Goal: Information Seeking & Learning: Get advice/opinions

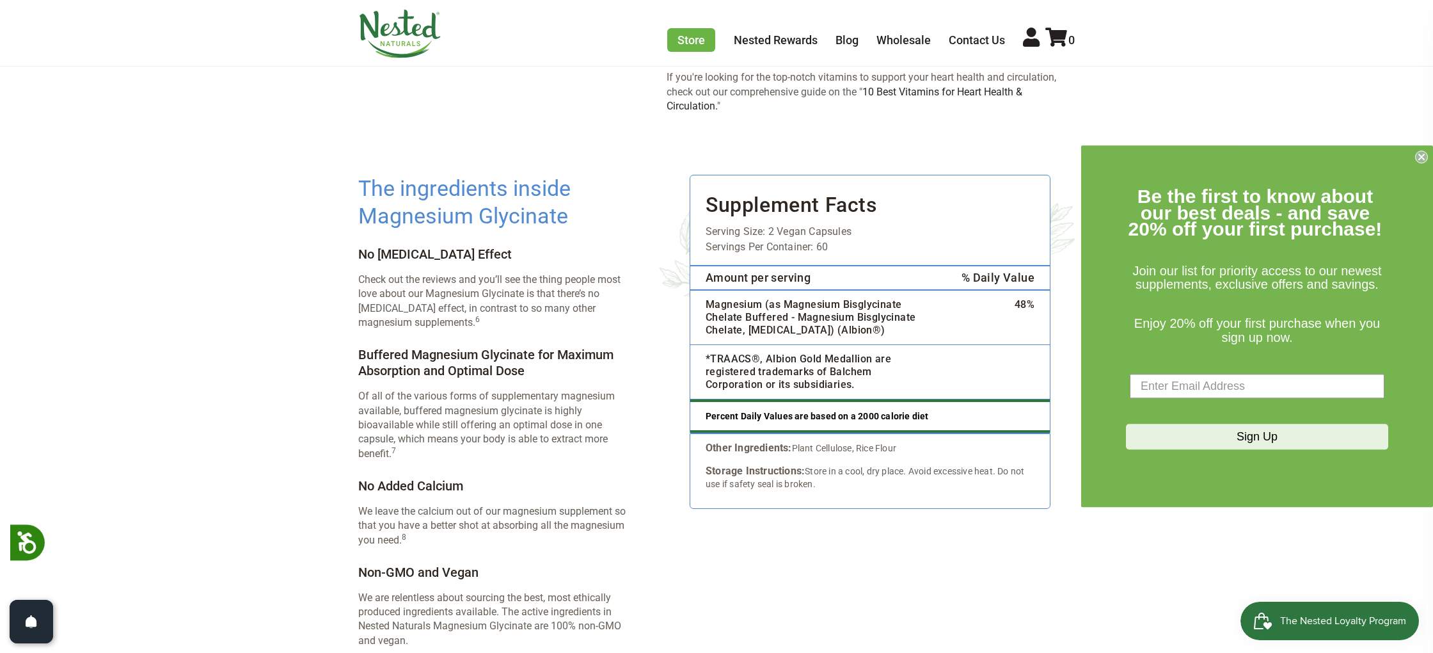
scroll to position [1854, 0]
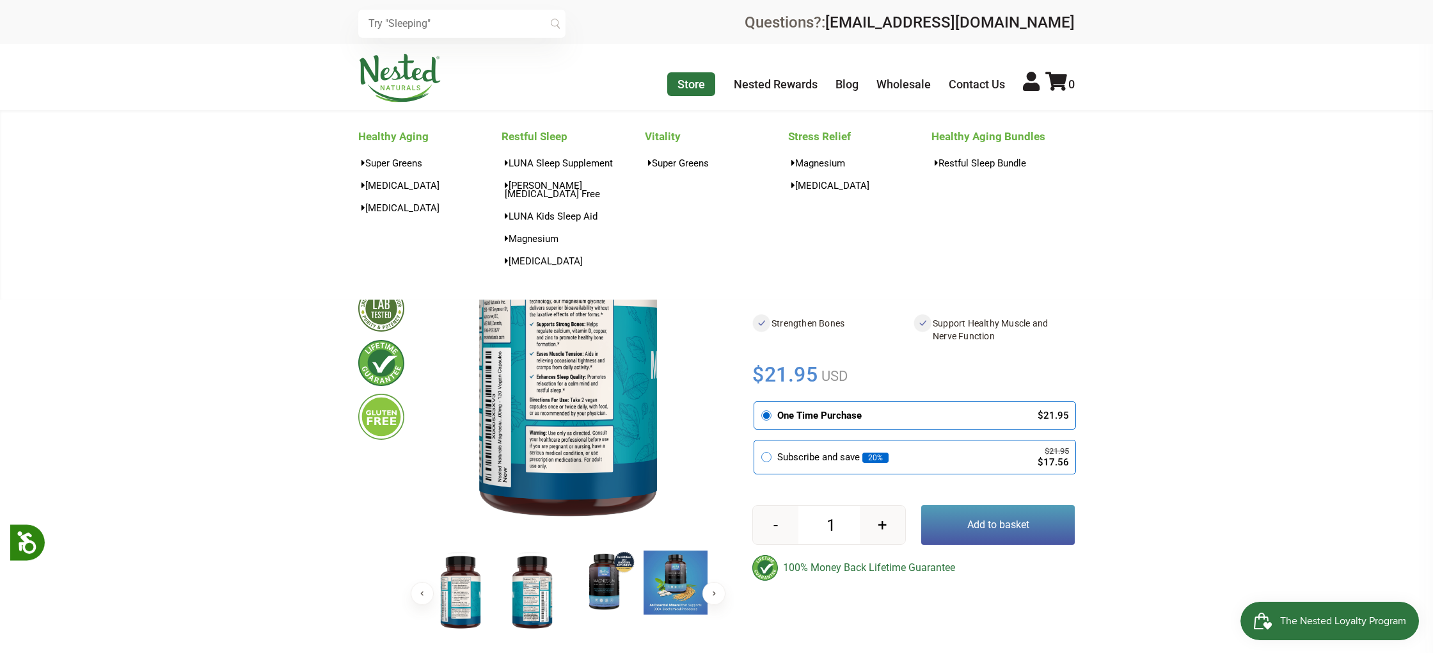
click at [682, 84] on link "Store" at bounding box center [691, 84] width 48 height 24
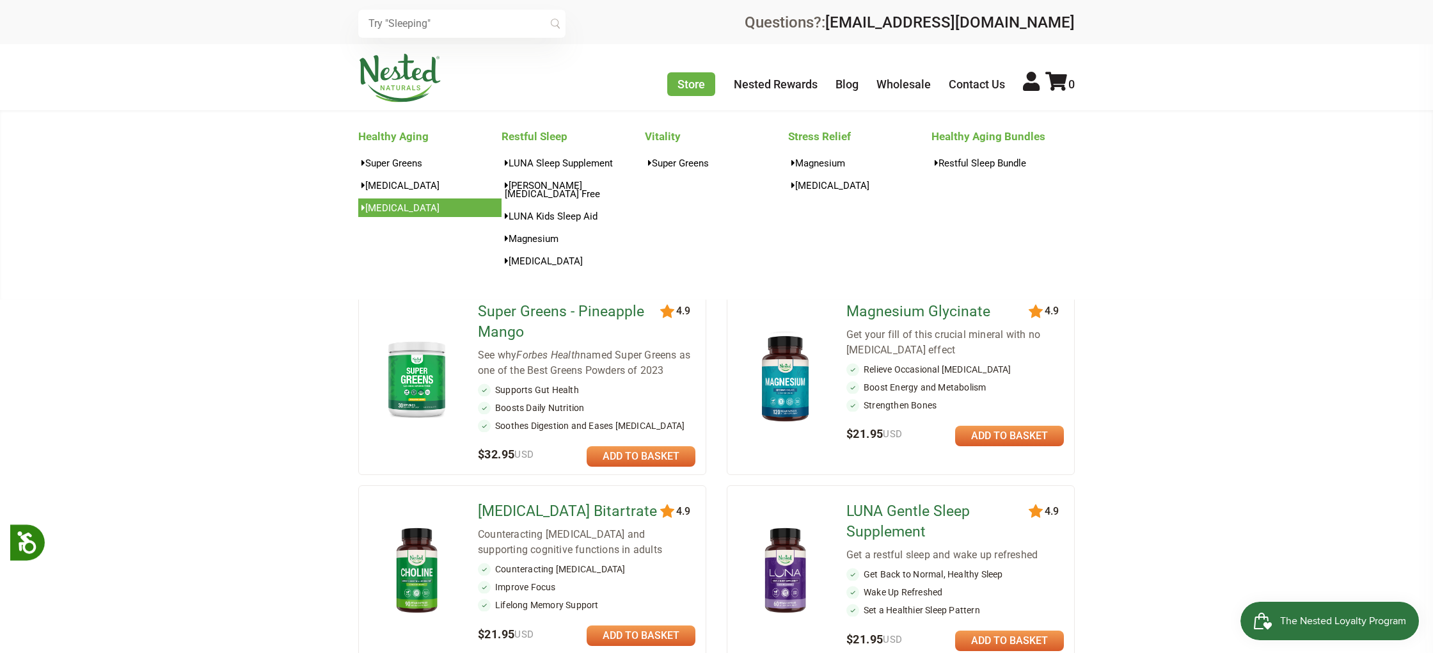
click at [379, 211] on link "[MEDICAL_DATA]" at bounding box center [429, 207] width 143 height 19
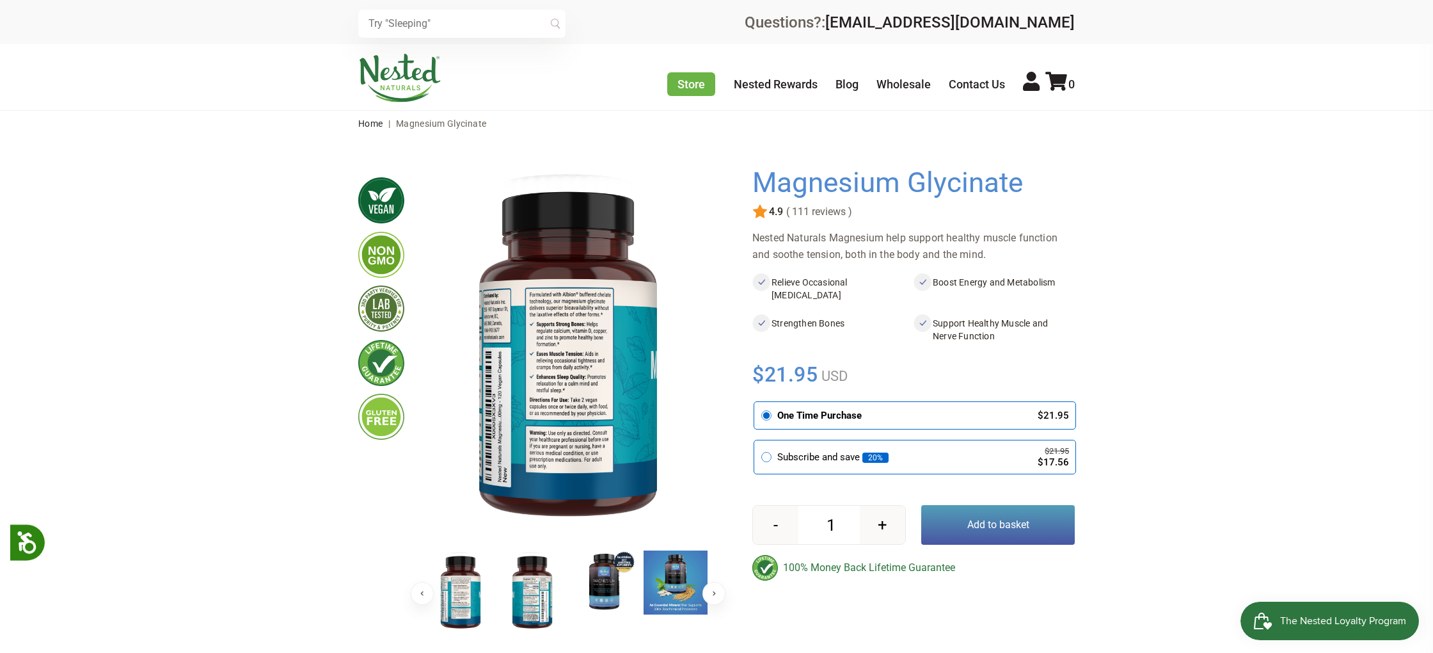
click at [811, 216] on span "( 111 reviews )" at bounding box center [817, 212] width 69 height 12
click at [767, 212] on img at bounding box center [759, 211] width 15 height 15
click at [836, 212] on span "( 111 reviews )" at bounding box center [817, 212] width 69 height 12
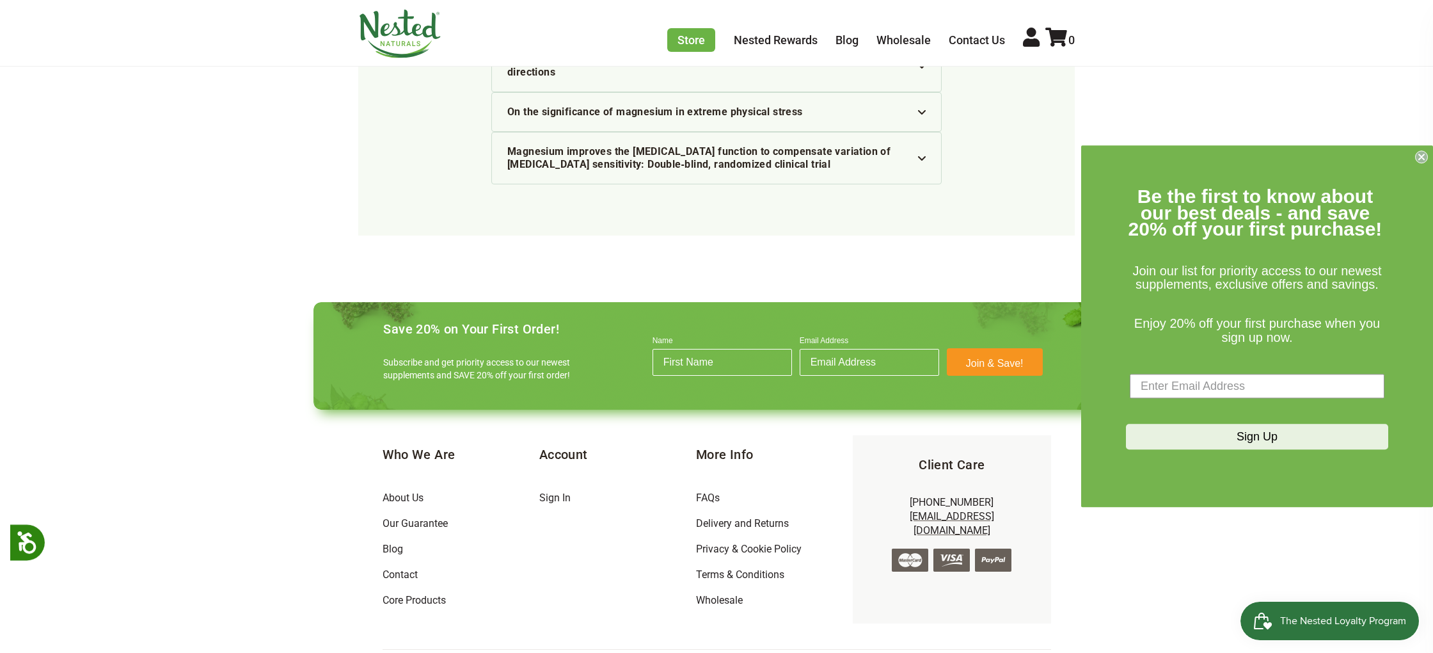
scroll to position [3954, 0]
